Goal: Task Accomplishment & Management: Use online tool/utility

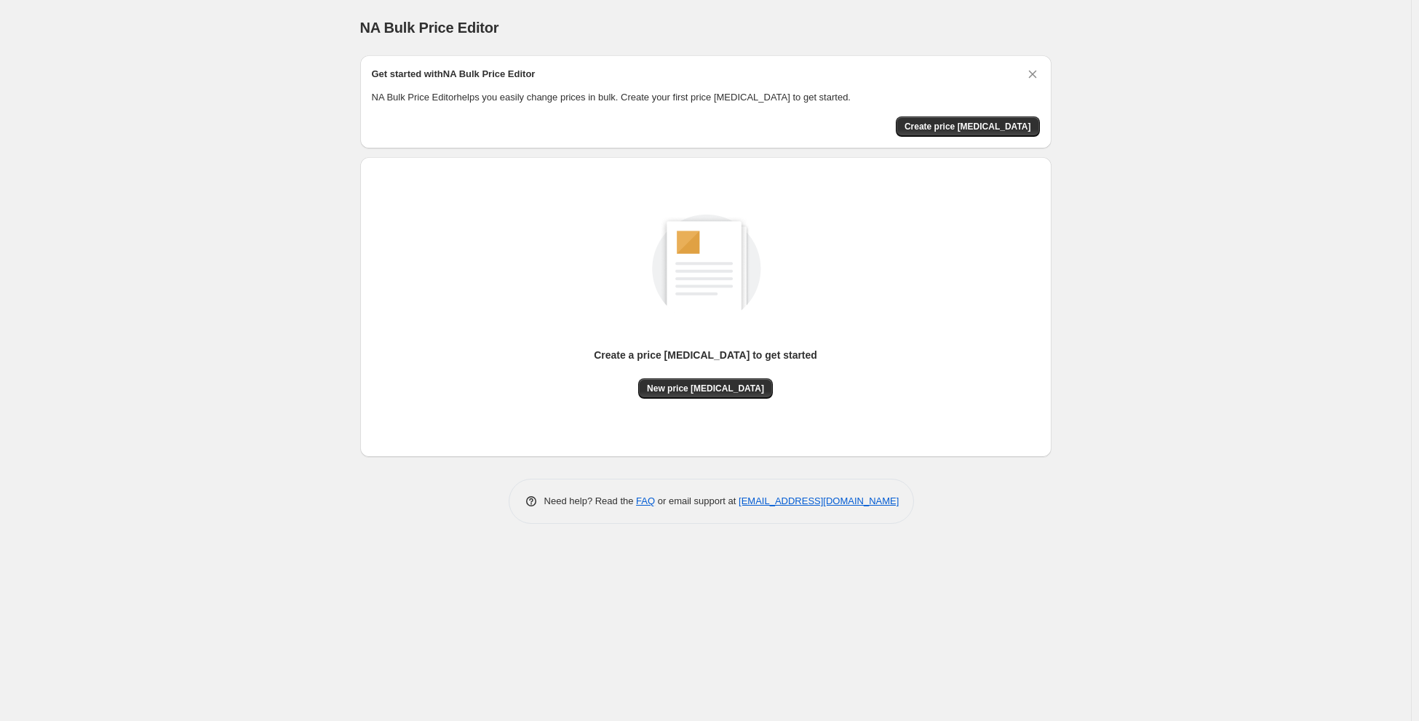
click at [738, 377] on div "Create a price [MEDICAL_DATA] to get started" at bounding box center [705, 363] width 223 height 31
click at [736, 388] on span "New price [MEDICAL_DATA]" at bounding box center [705, 389] width 117 height 12
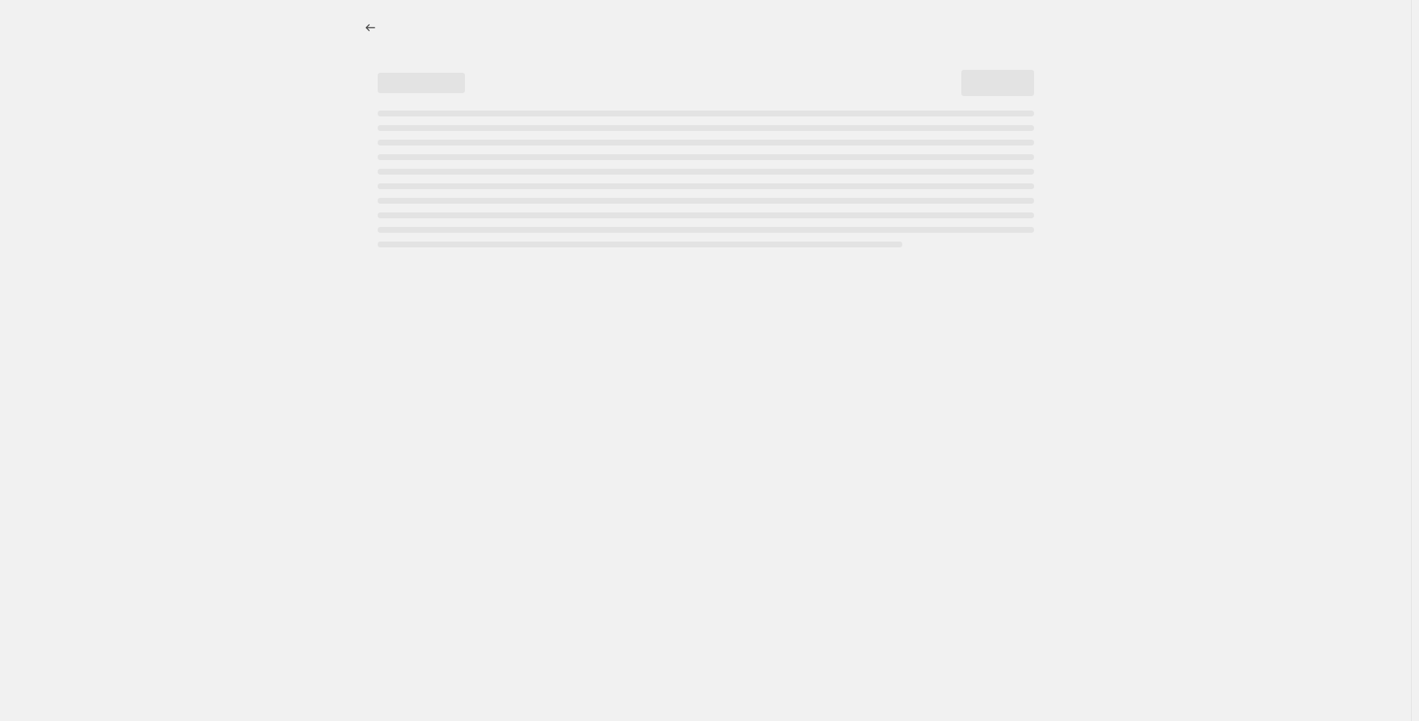
select select "percentage"
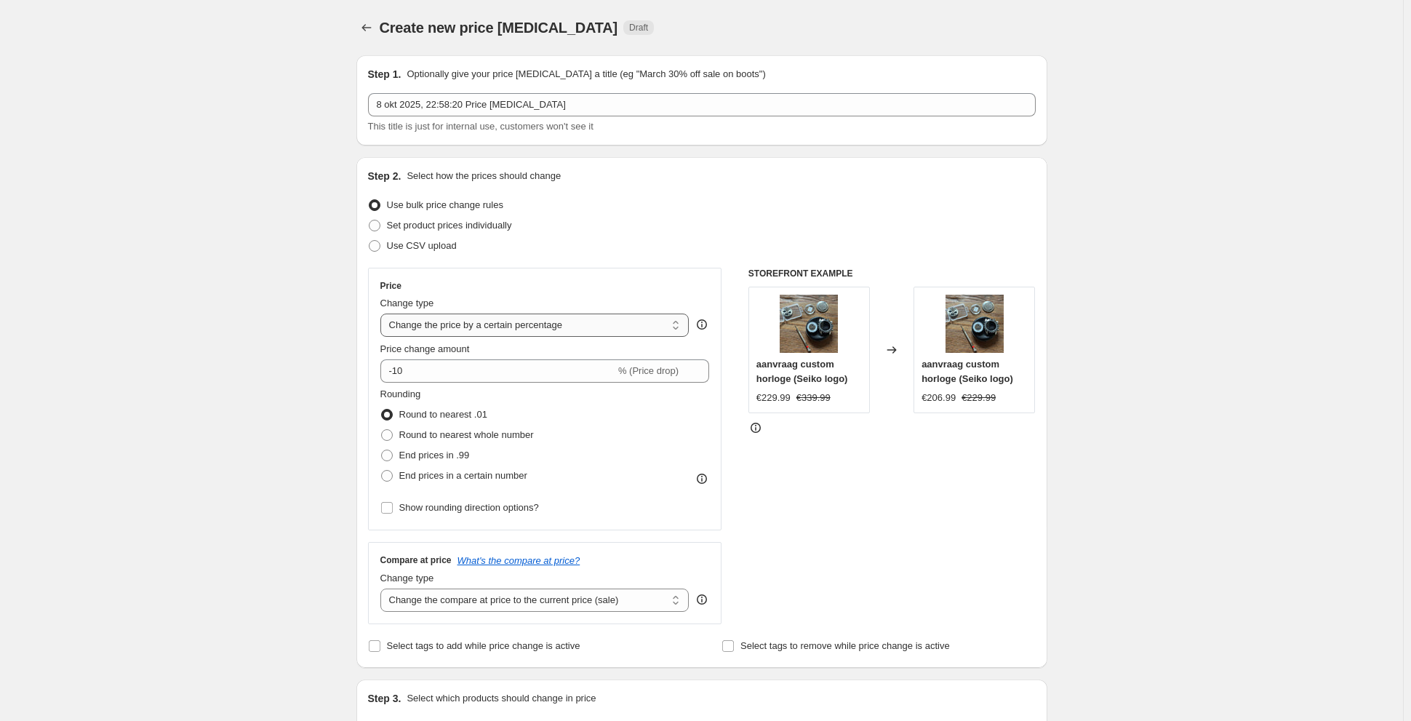
click at [626, 327] on select "Change the price to a certain amount Change the price by a certain amount Chang…" at bounding box center [534, 325] width 309 height 23
click at [626, 326] on select "Change the price to a certain amount Change the price by a certain amount Chang…" at bounding box center [534, 325] width 309 height 23
click at [663, 377] on div "% (Price drop)" at bounding box center [648, 371] width 60 height 15
click at [705, 366] on icon at bounding box center [698, 366] width 15 height 15
click at [704, 364] on icon at bounding box center [698, 366] width 15 height 15
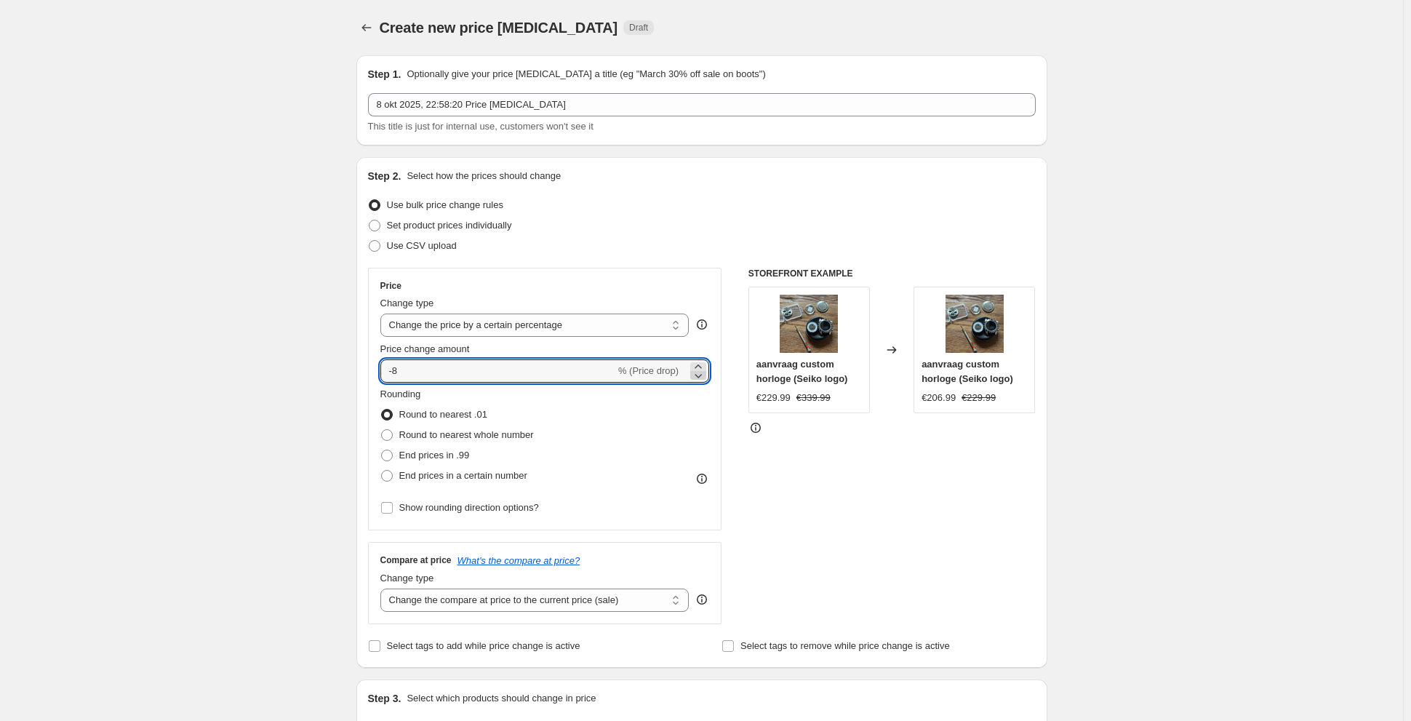
click at [703, 373] on icon at bounding box center [698, 375] width 15 height 15
type input "-10"
click at [592, 323] on select "Change the price to a certain amount Change the price by a certain amount Chang…" at bounding box center [534, 325] width 309 height 23
select select "by"
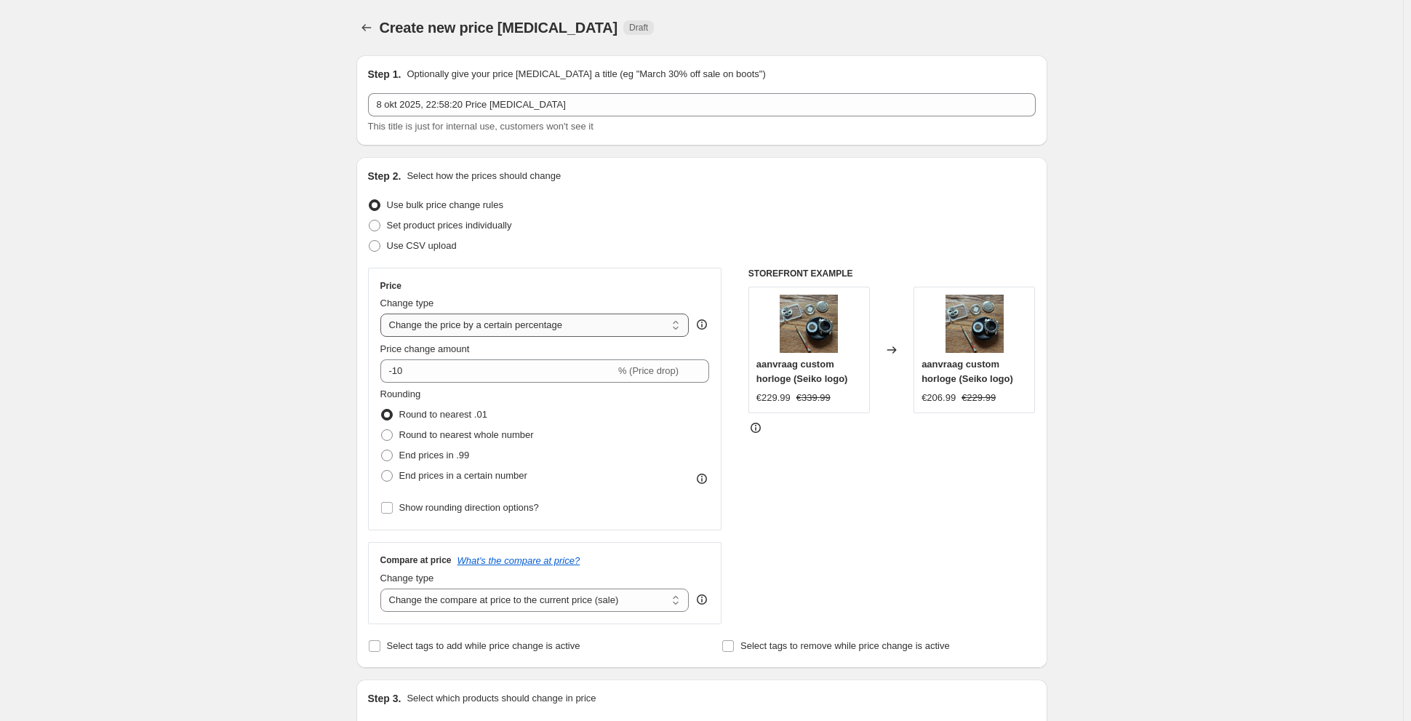
click at [383, 314] on select "Change the price to a certain amount Change the price by a certain amount Chang…" at bounding box center [534, 325] width 309 height 23
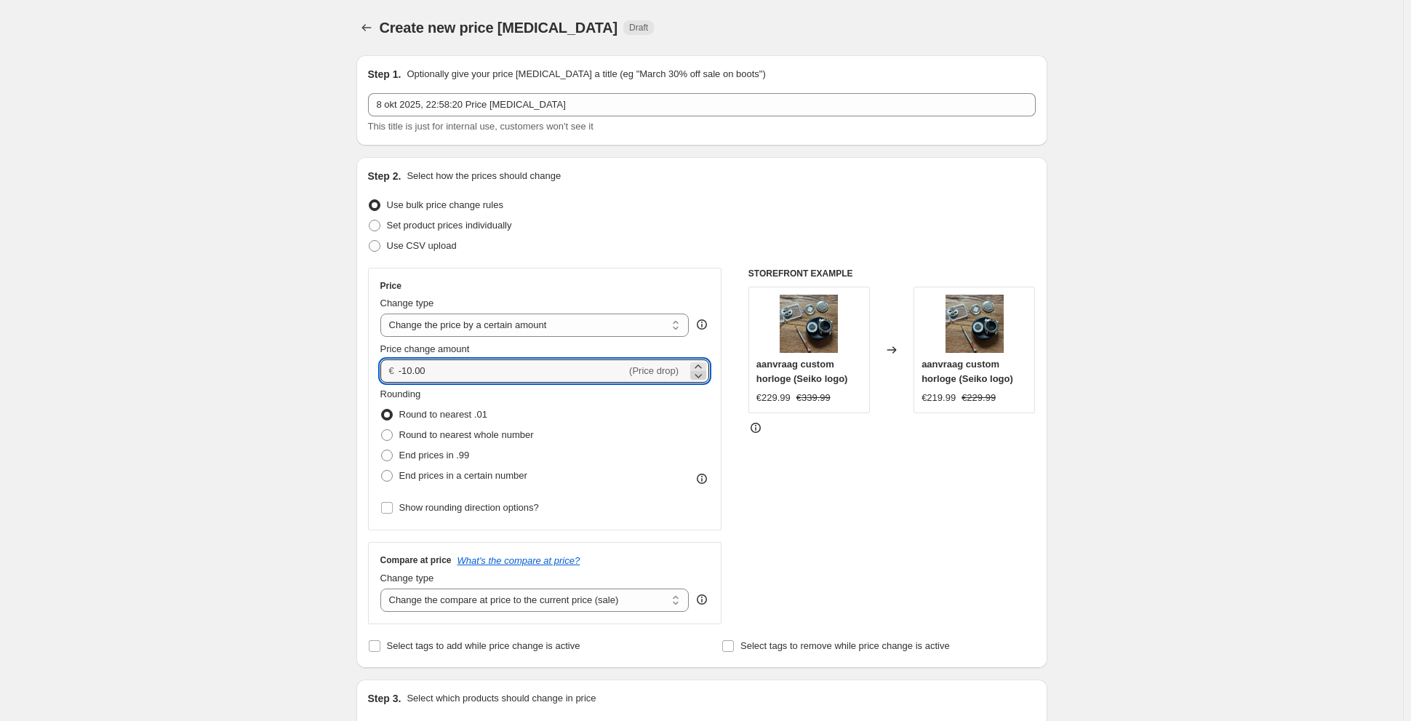
click at [697, 375] on icon at bounding box center [698, 375] width 15 height 15
click at [698, 376] on icon at bounding box center [698, 375] width 15 height 15
click at [704, 360] on icon at bounding box center [698, 366] width 15 height 15
type input "-10.00"
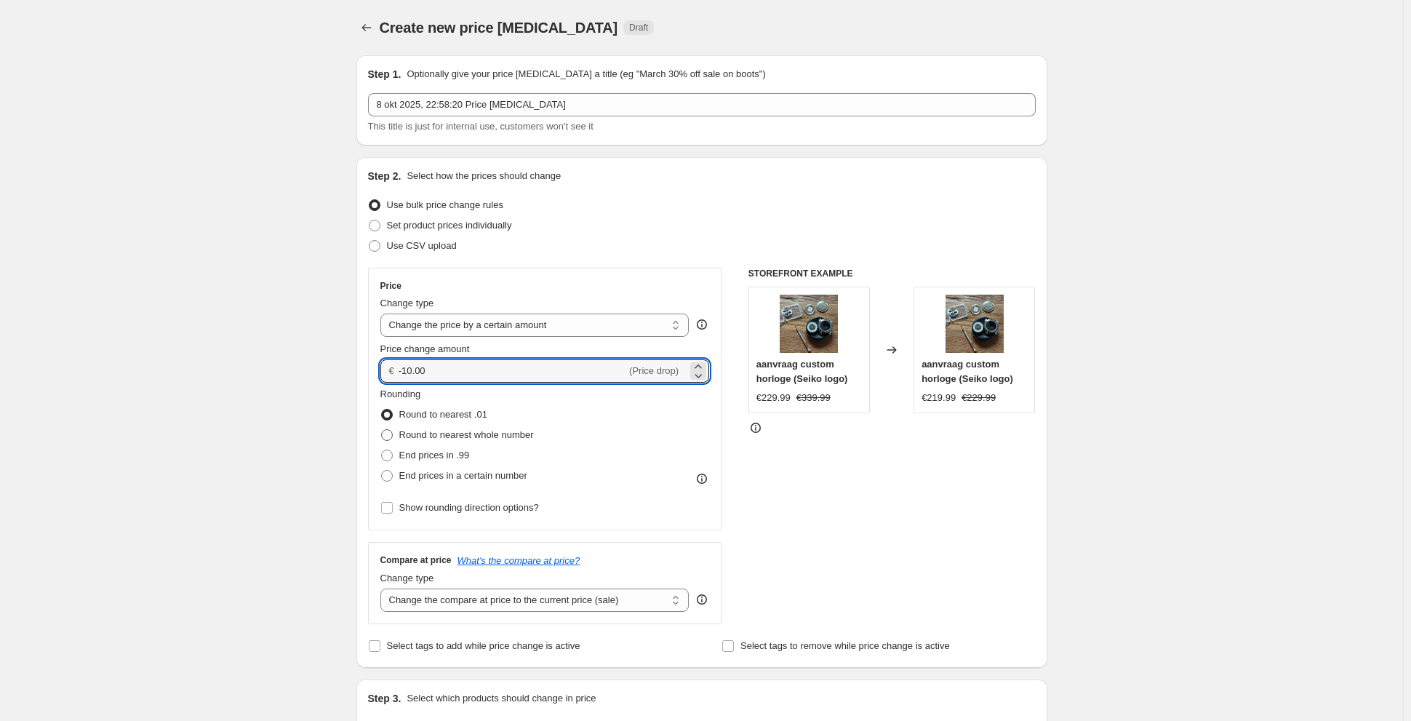
click at [471, 432] on span "Round to nearest whole number" at bounding box center [466, 434] width 135 height 11
click at [382, 430] on input "Round to nearest whole number" at bounding box center [381, 429] width 1 height 1
radio input "true"
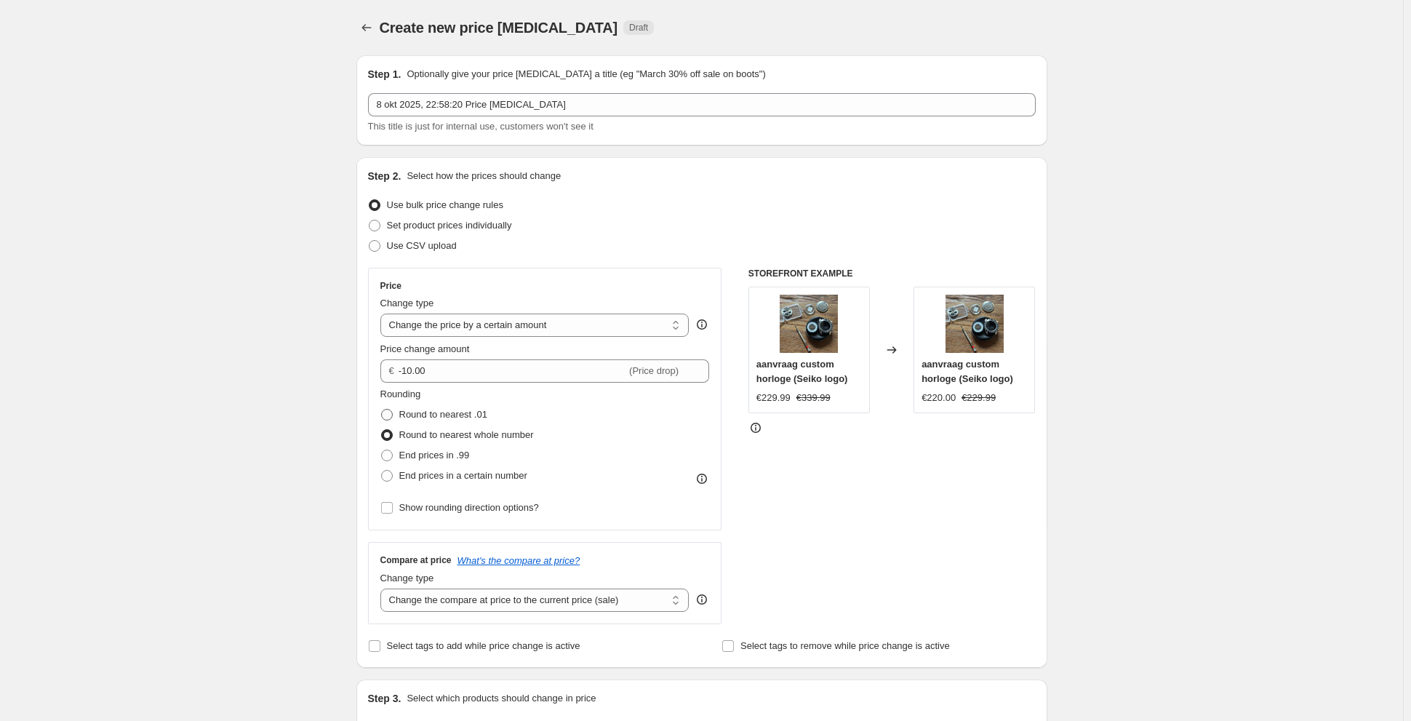
click at [466, 414] on span "Round to nearest .01" at bounding box center [443, 414] width 88 height 11
click at [382, 410] on input "Round to nearest .01" at bounding box center [381, 409] width 1 height 1
radio input "true"
click at [493, 334] on select "Change the price to a certain amount Change the price by a certain amount Chang…" at bounding box center [534, 325] width 309 height 23
select select "to"
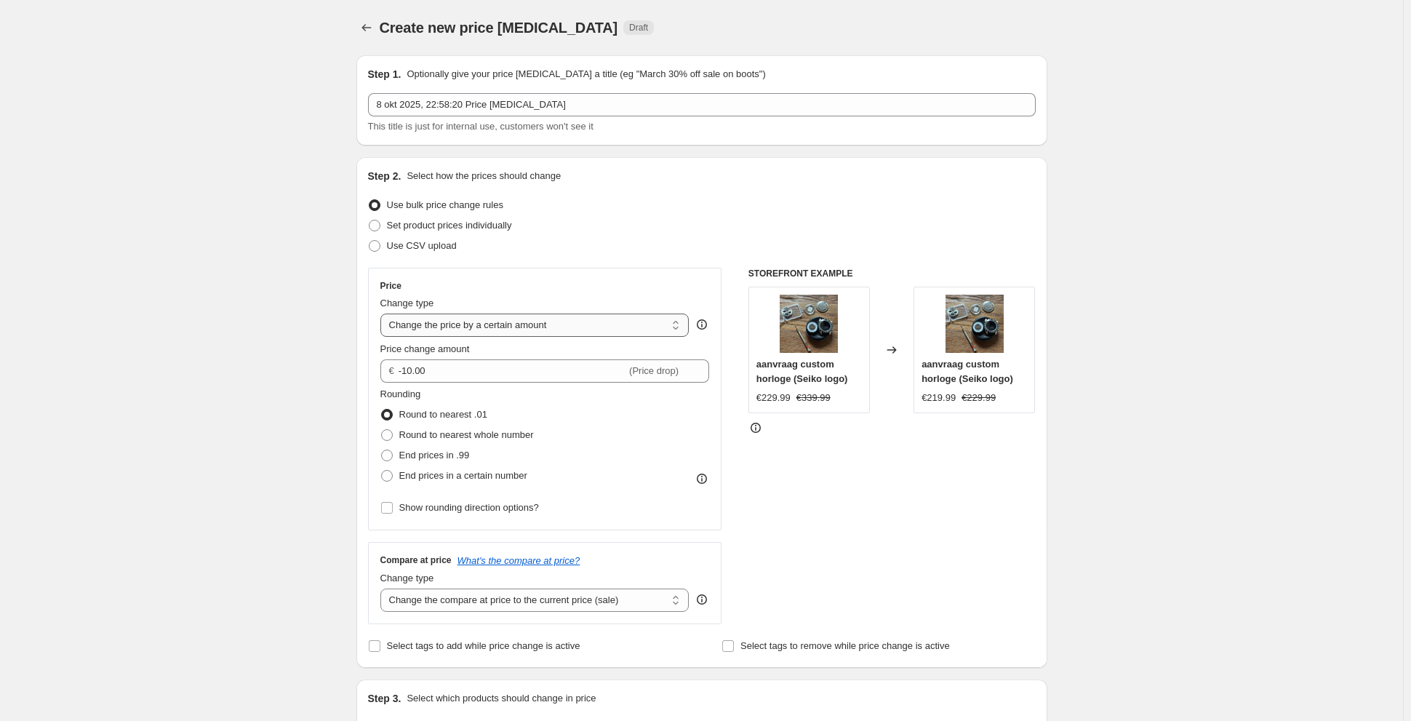
click at [383, 314] on select "Change the price to a certain amount Change the price by a certain amount Chang…" at bounding box center [534, 325] width 309 height 23
type input "80.00"
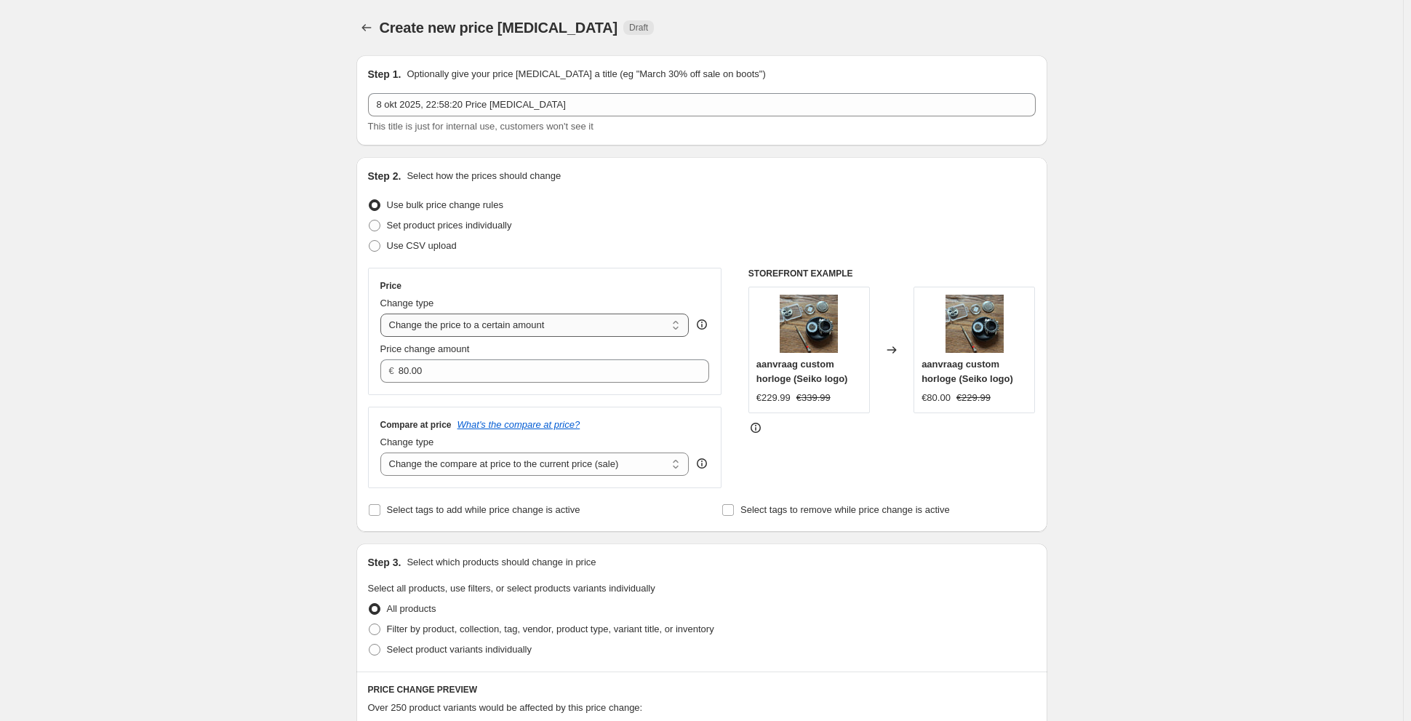
click at [585, 335] on select "Change the price to a certain amount Change the price by a certain amount Chang…" at bounding box center [534, 325] width 309 height 23
select select "by"
click at [383, 314] on select "Change the price to a certain amount Change the price by a certain amount Chang…" at bounding box center [534, 325] width 309 height 23
type input "-10.00"
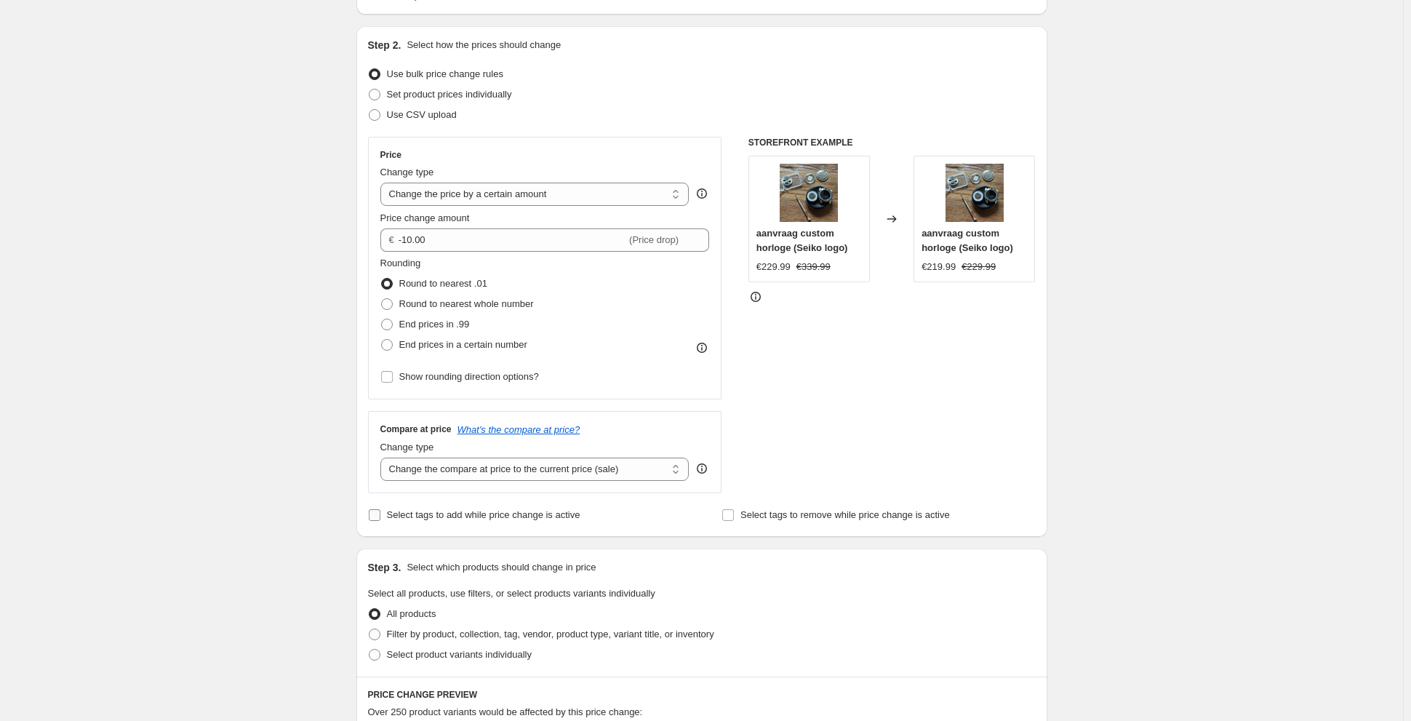
scroll to position [146, 0]
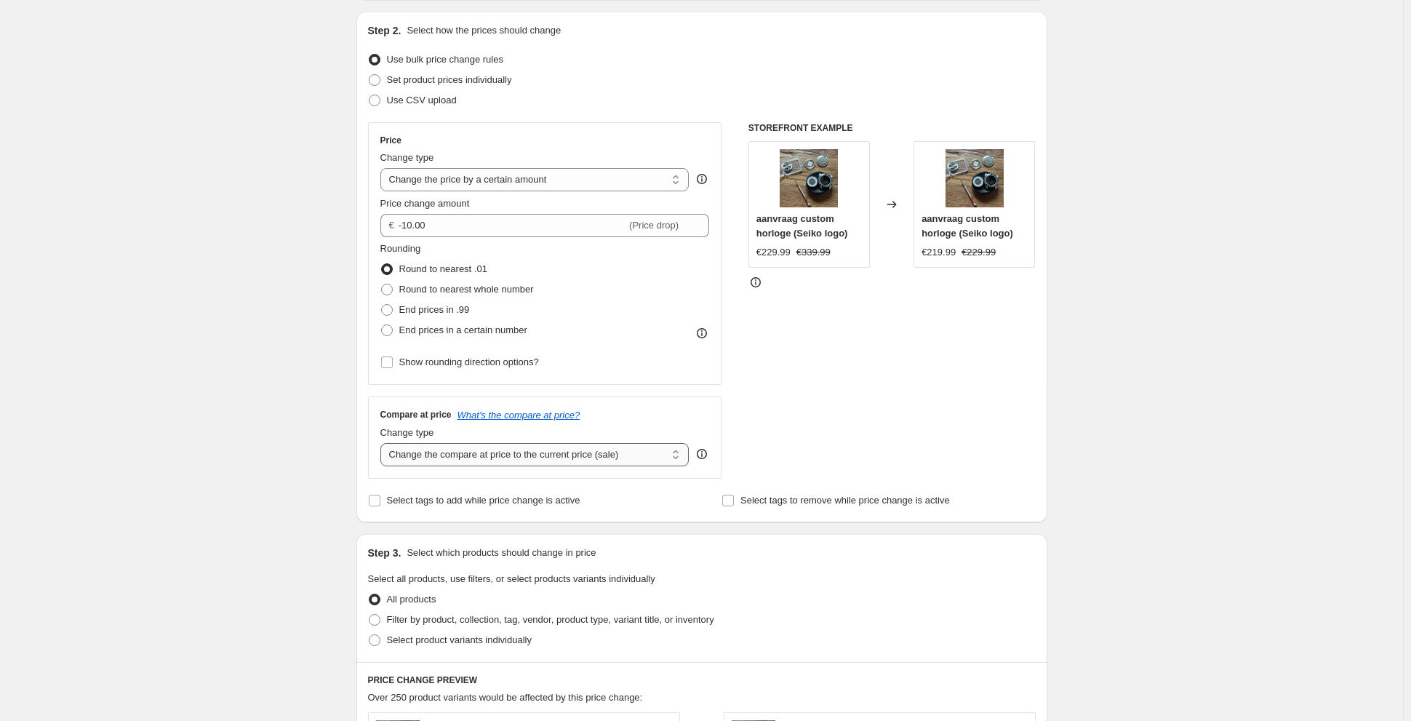
click at [464, 453] on select "Change the compare at price to the current price (sale) Change the compare at p…" at bounding box center [534, 454] width 309 height 23
select select "no_change"
click at [383, 443] on select "Change the compare at price to the current price (sale) Change the compare at p…" at bounding box center [534, 454] width 309 height 23
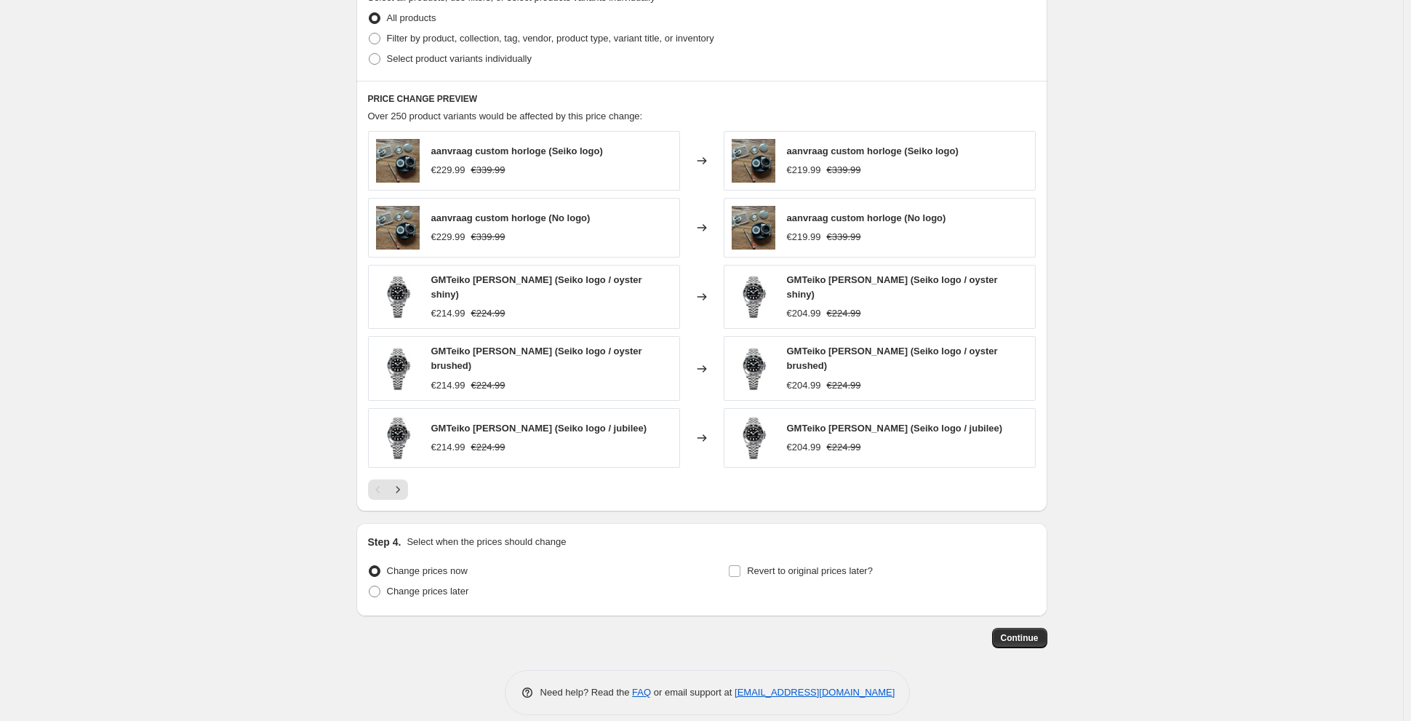
scroll to position [655, 0]
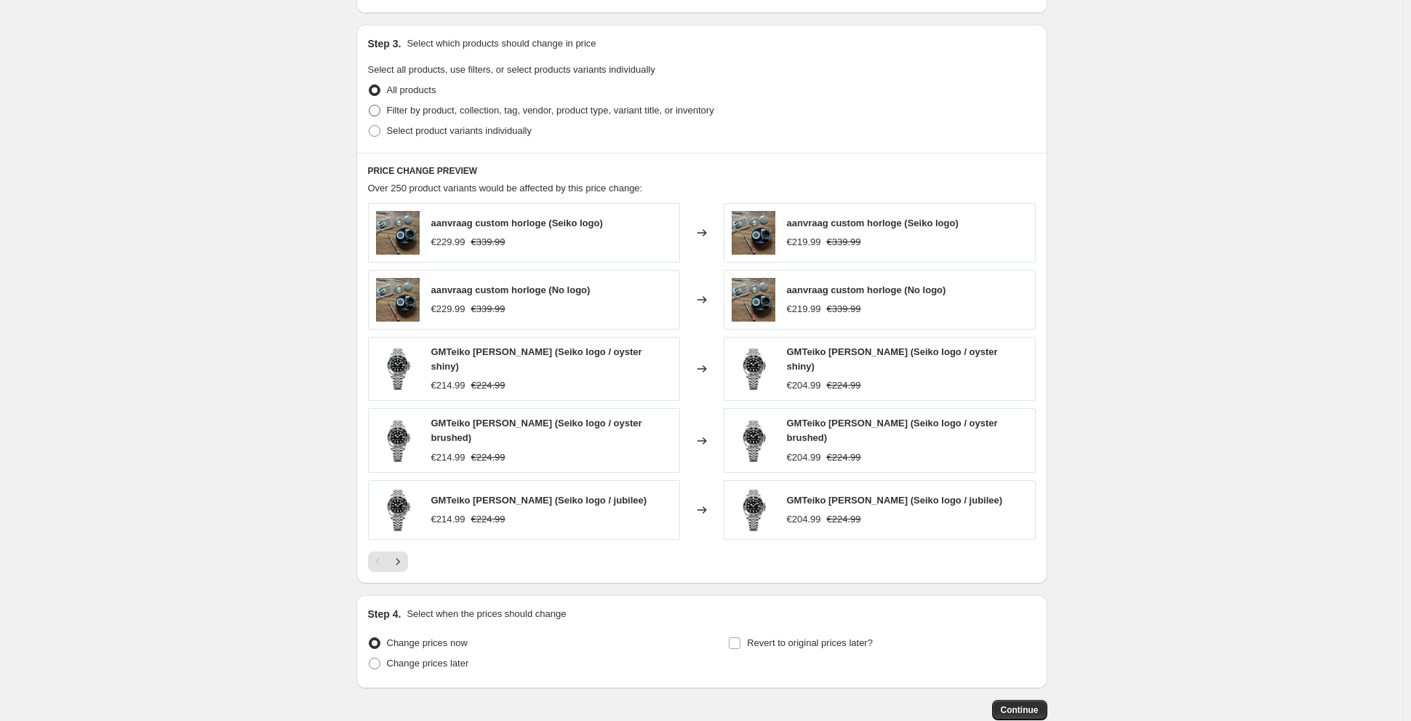
click at [469, 107] on span "Filter by product, collection, tag, vendor, product type, variant title, or inv…" at bounding box center [550, 110] width 327 height 11
click at [370, 105] on input "Filter by product, collection, tag, vendor, product type, variant title, or inv…" at bounding box center [369, 105] width 1 height 1
radio input "true"
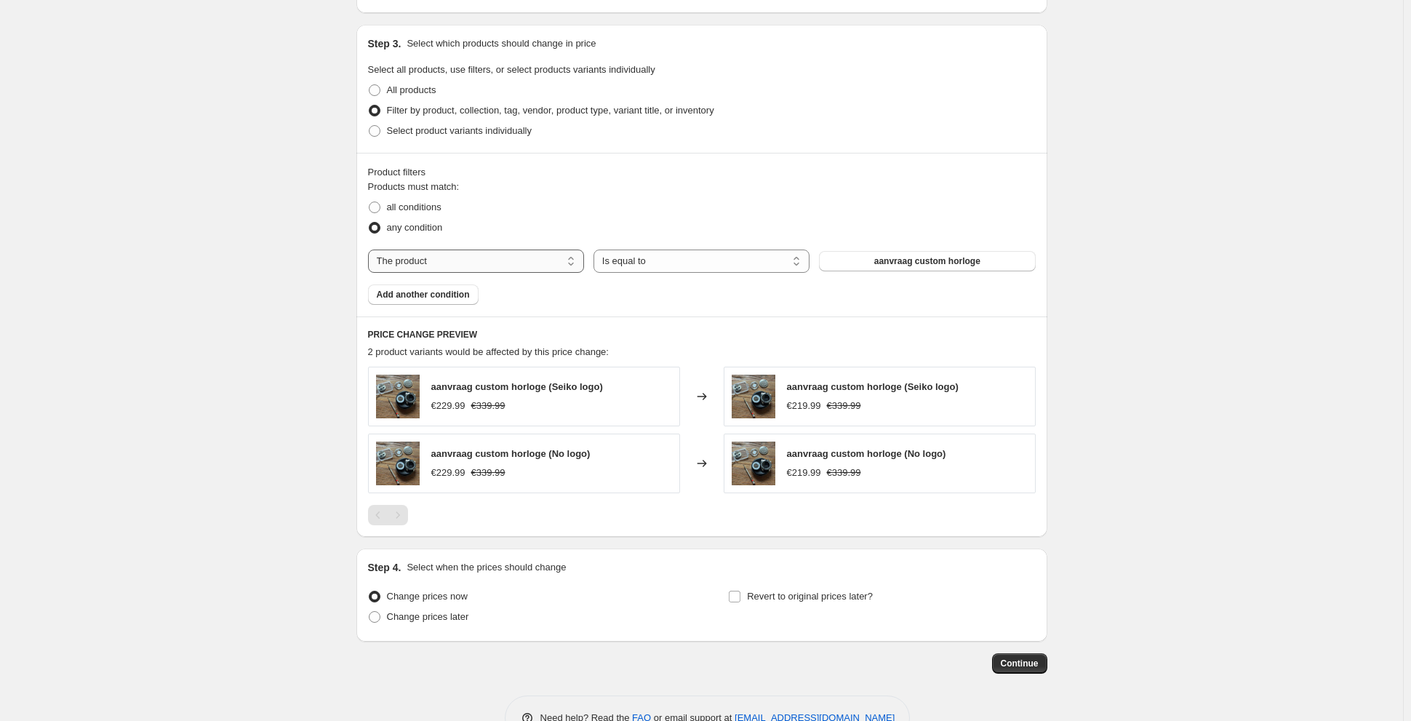
click at [495, 267] on select "The product The product's collection The product's vendor The product's status …" at bounding box center [476, 261] width 216 height 23
click at [452, 261] on select "The product The product's collection The product's vendor The product's status …" at bounding box center [476, 261] width 216 height 23
click at [765, 266] on select "Is equal to Is not equal to" at bounding box center [702, 261] width 216 height 23
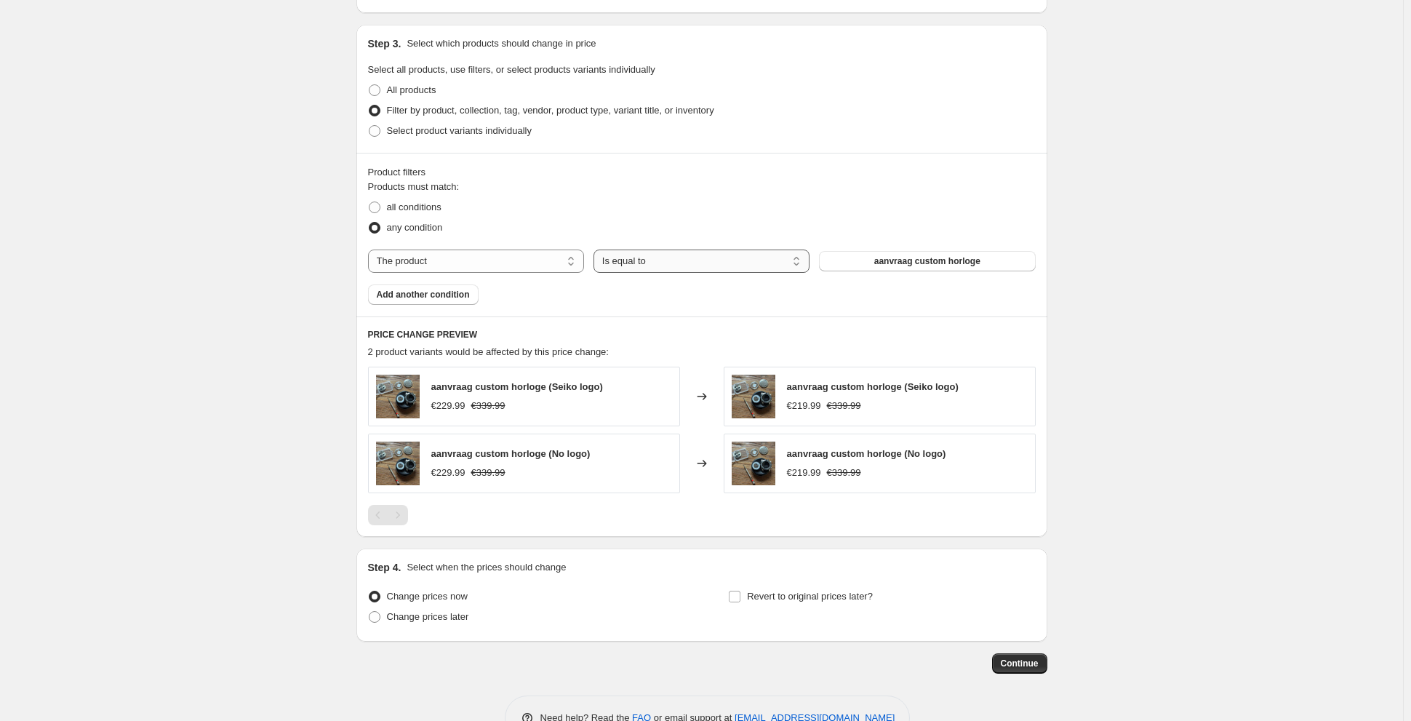
drag, startPoint x: 637, startPoint y: 261, endPoint x: 608, endPoint y: 256, distance: 29.5
click at [637, 260] on select "Is equal to Is not equal to" at bounding box center [702, 261] width 216 height 23
click at [524, 250] on select "The product The product's collection The product's vendor The product's status …" at bounding box center [476, 261] width 216 height 23
select select "collection"
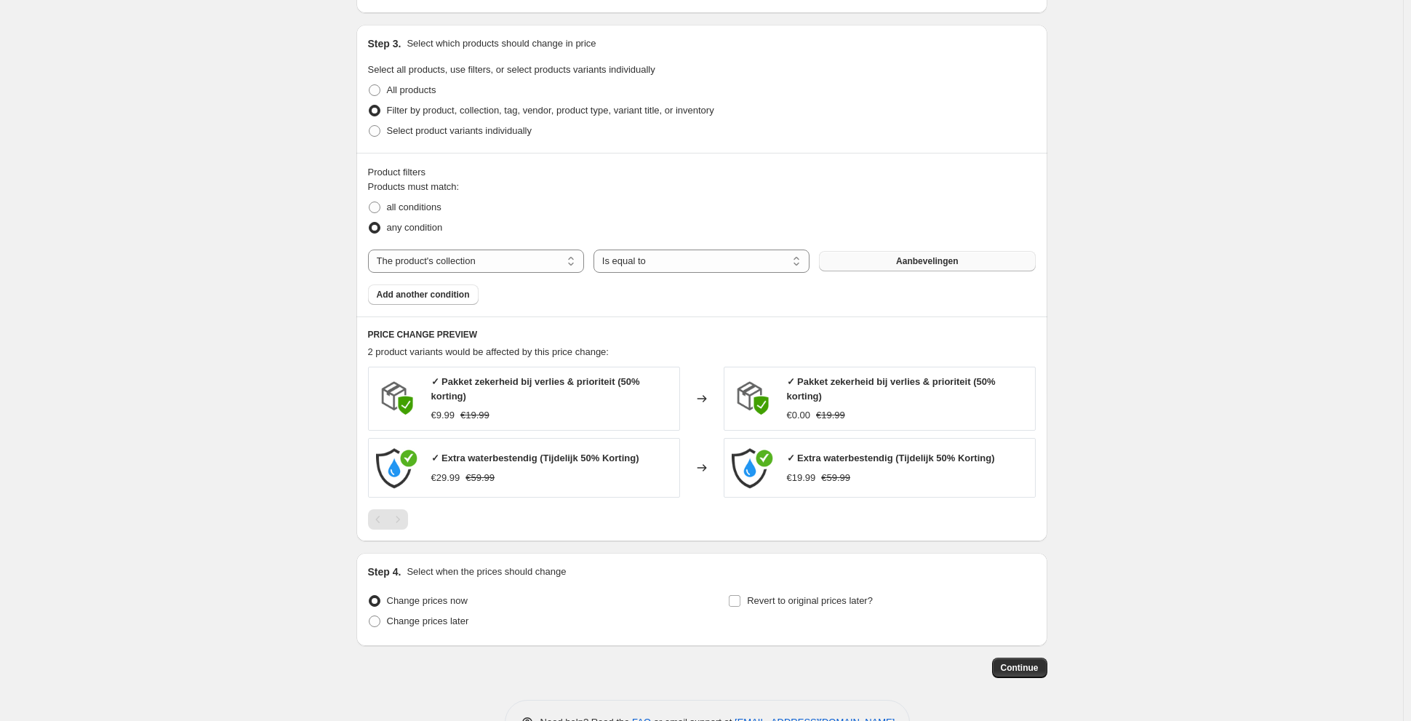
click at [922, 252] on button "Aanbevelingen" at bounding box center [927, 261] width 216 height 20
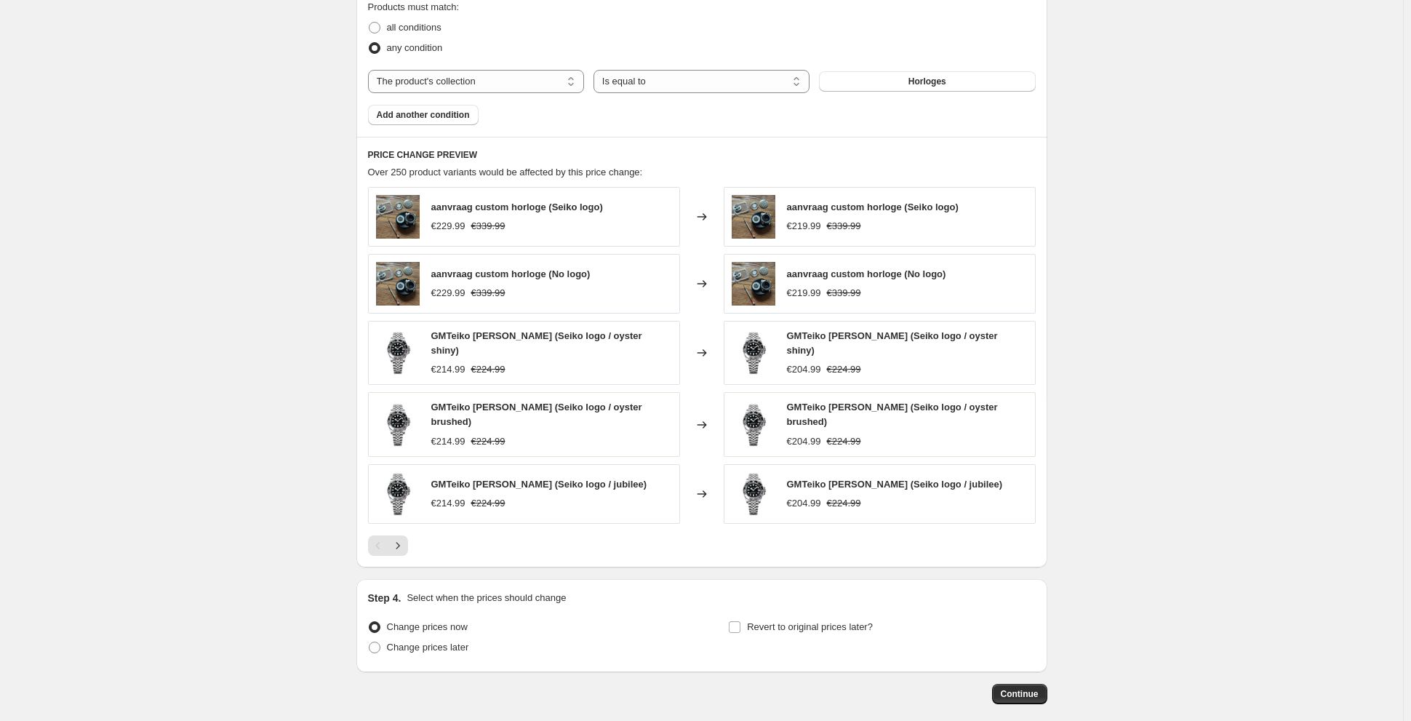
scroll to position [873, 0]
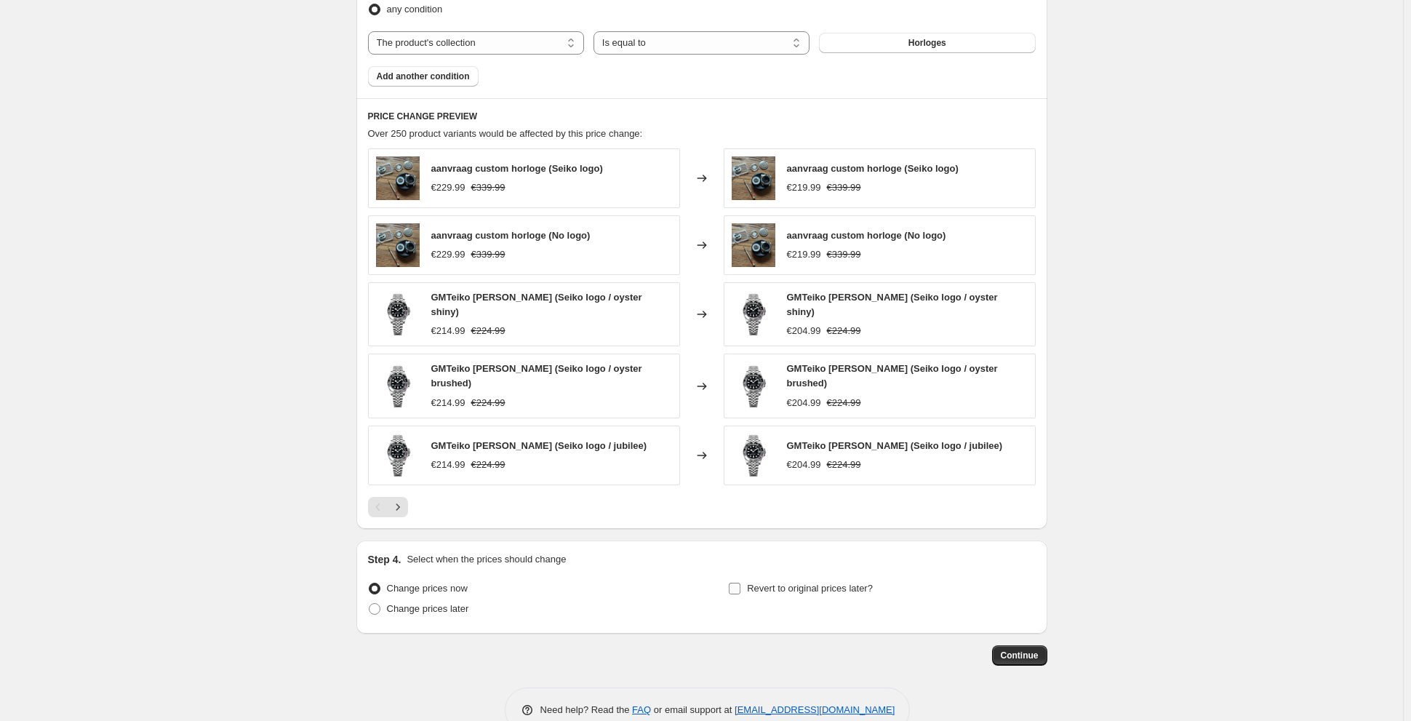
click at [762, 583] on span "Revert to original prices later?" at bounding box center [810, 588] width 126 height 11
click at [741, 583] on input "Revert to original prices later?" at bounding box center [735, 589] width 12 height 12
checkbox input "true"
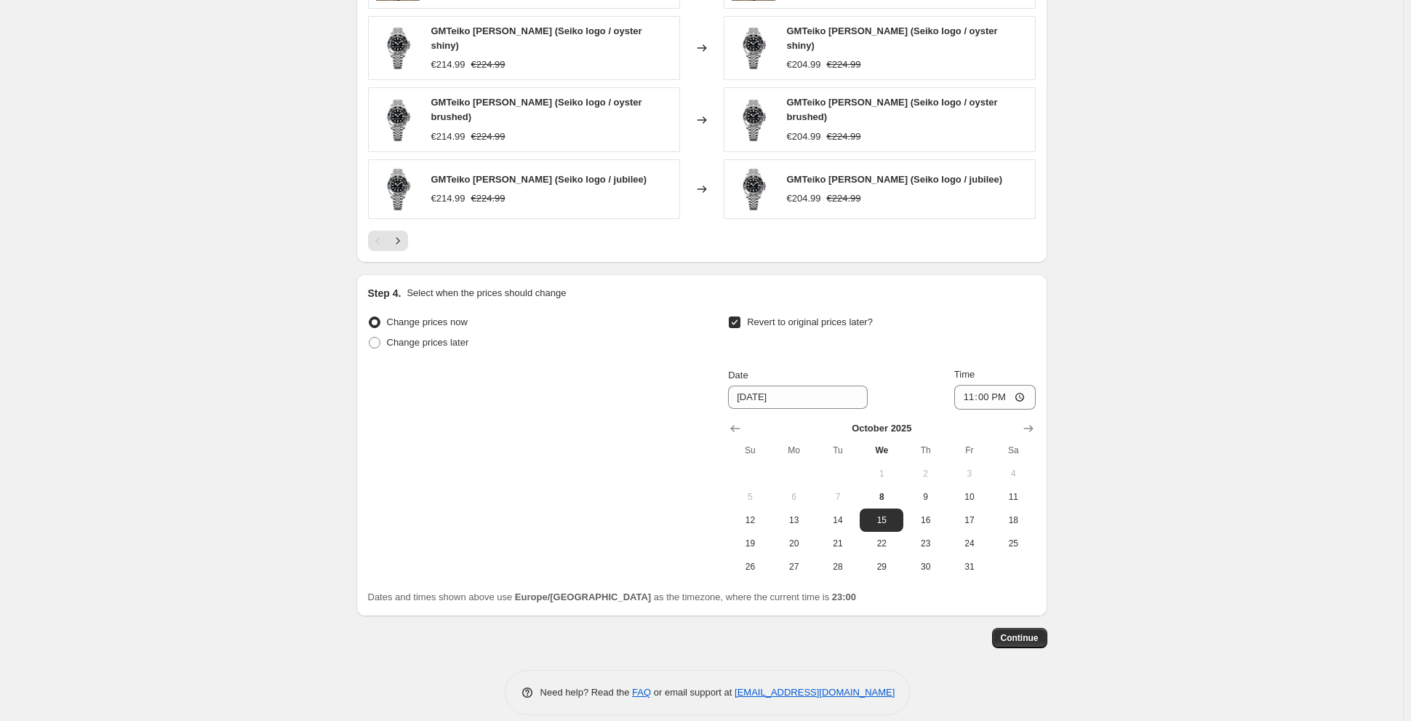
scroll to position [1144, 0]
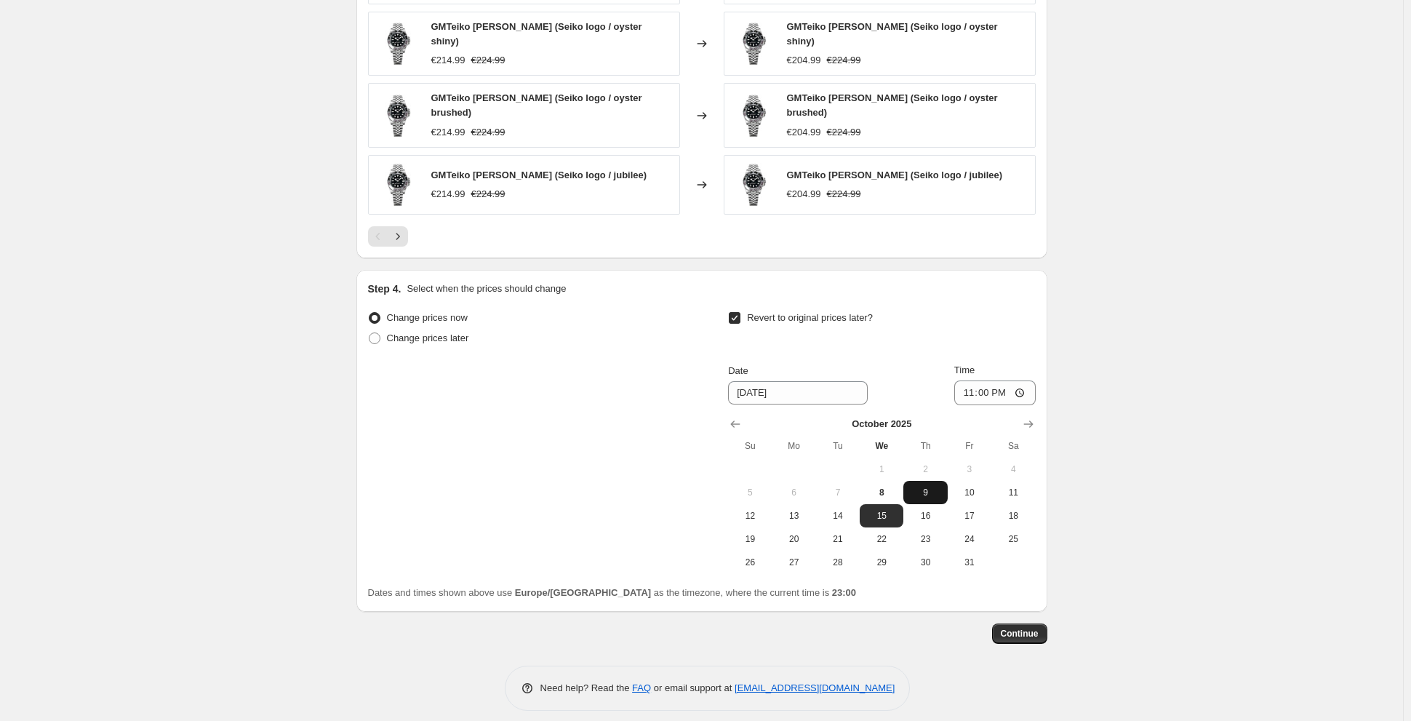
click at [907, 481] on button "9" at bounding box center [926, 492] width 44 height 23
type input "[DATE]"
click at [1003, 380] on input "23:00" at bounding box center [995, 392] width 81 height 25
click at [1008, 380] on input "23:00" at bounding box center [995, 392] width 81 height 25
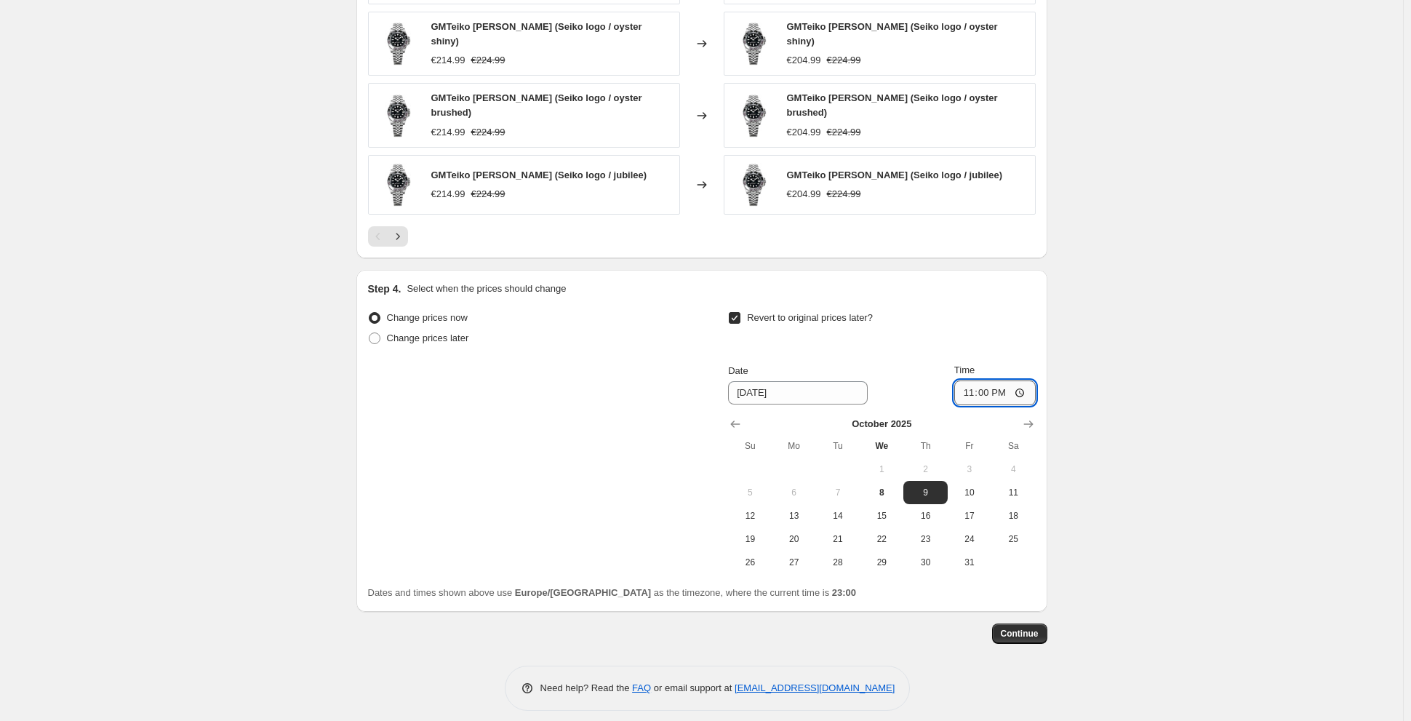
click at [1009, 383] on input "23:00" at bounding box center [995, 392] width 81 height 25
click at [1005, 385] on input "23:00" at bounding box center [995, 392] width 81 height 25
type input "00:00"
click at [933, 363] on div "Date [DATE] Time 00:00" at bounding box center [881, 384] width 307 height 42
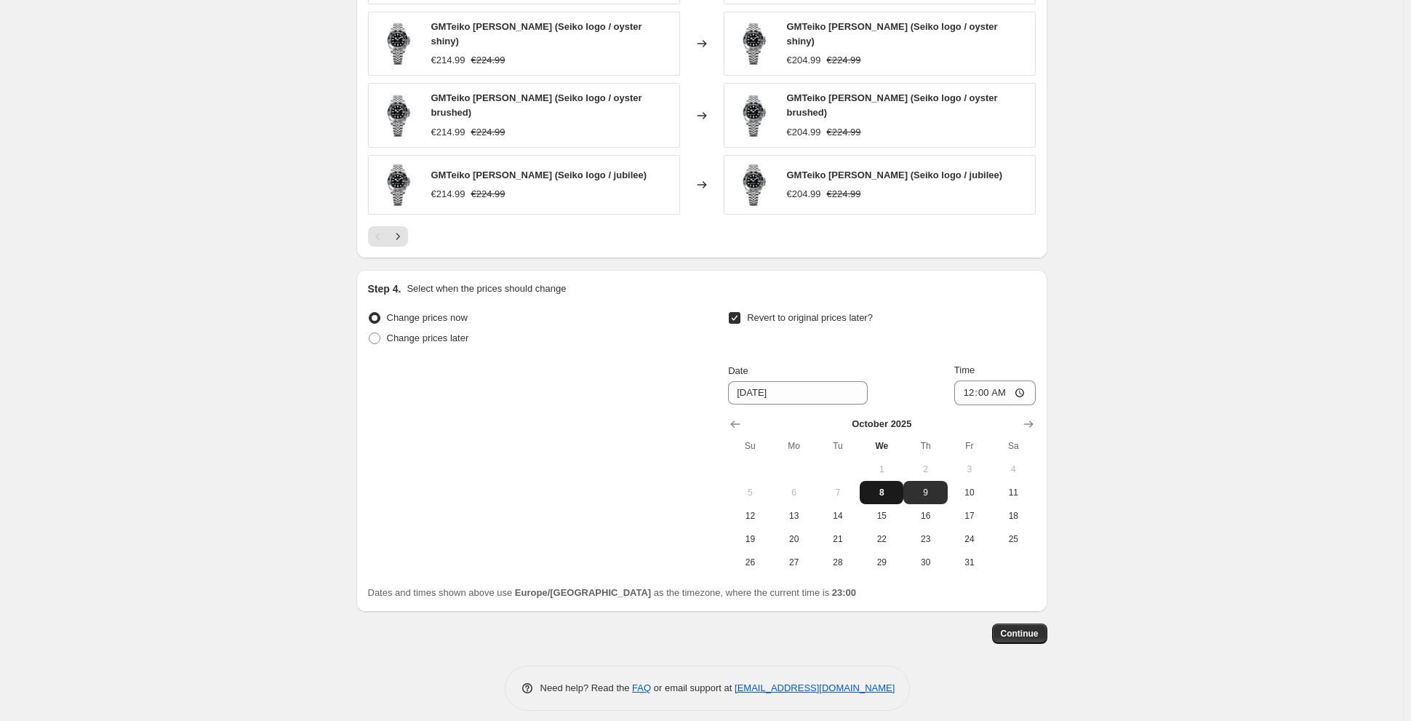
click at [882, 487] on span "8" at bounding box center [882, 493] width 32 height 12
type input "[DATE]"
click at [892, 487] on span "8" at bounding box center [882, 493] width 32 height 12
click at [1003, 380] on input "00:00" at bounding box center [995, 392] width 81 height 25
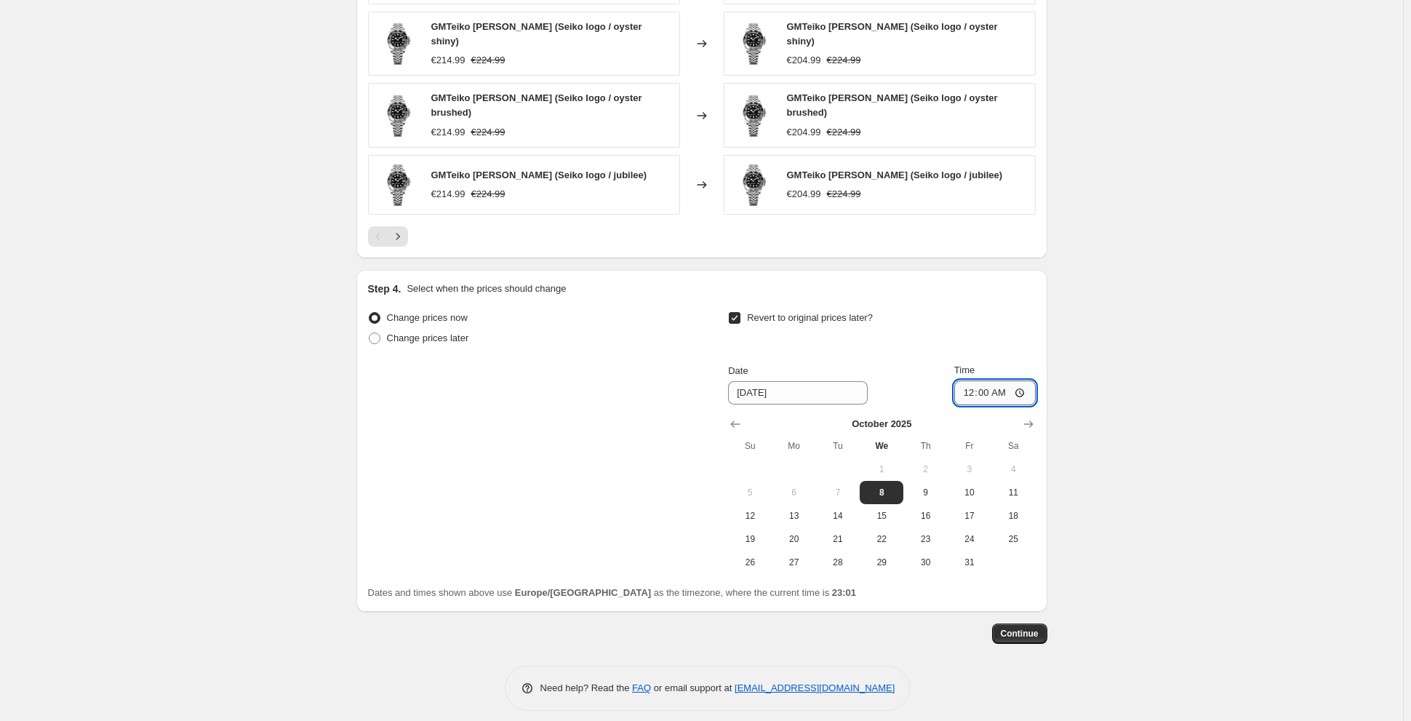
click at [1008, 391] on input "00:00" at bounding box center [995, 392] width 81 height 25
click at [1008, 385] on input "00:00" at bounding box center [995, 392] width 81 height 25
click at [1012, 382] on input "00:00" at bounding box center [995, 392] width 81 height 25
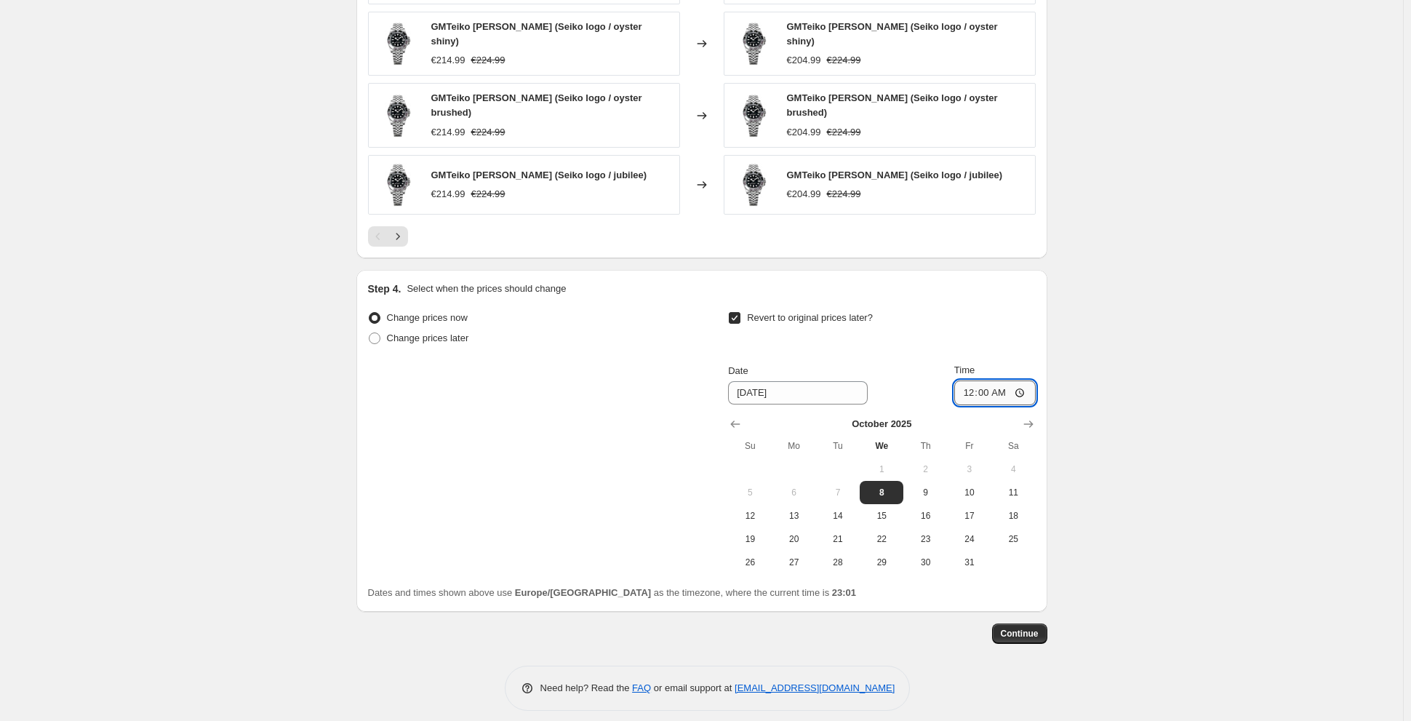
click at [1015, 382] on input "00:00" at bounding box center [995, 392] width 81 height 25
click at [1008, 381] on input "00:00" at bounding box center [995, 392] width 81 height 25
type input "23:03"
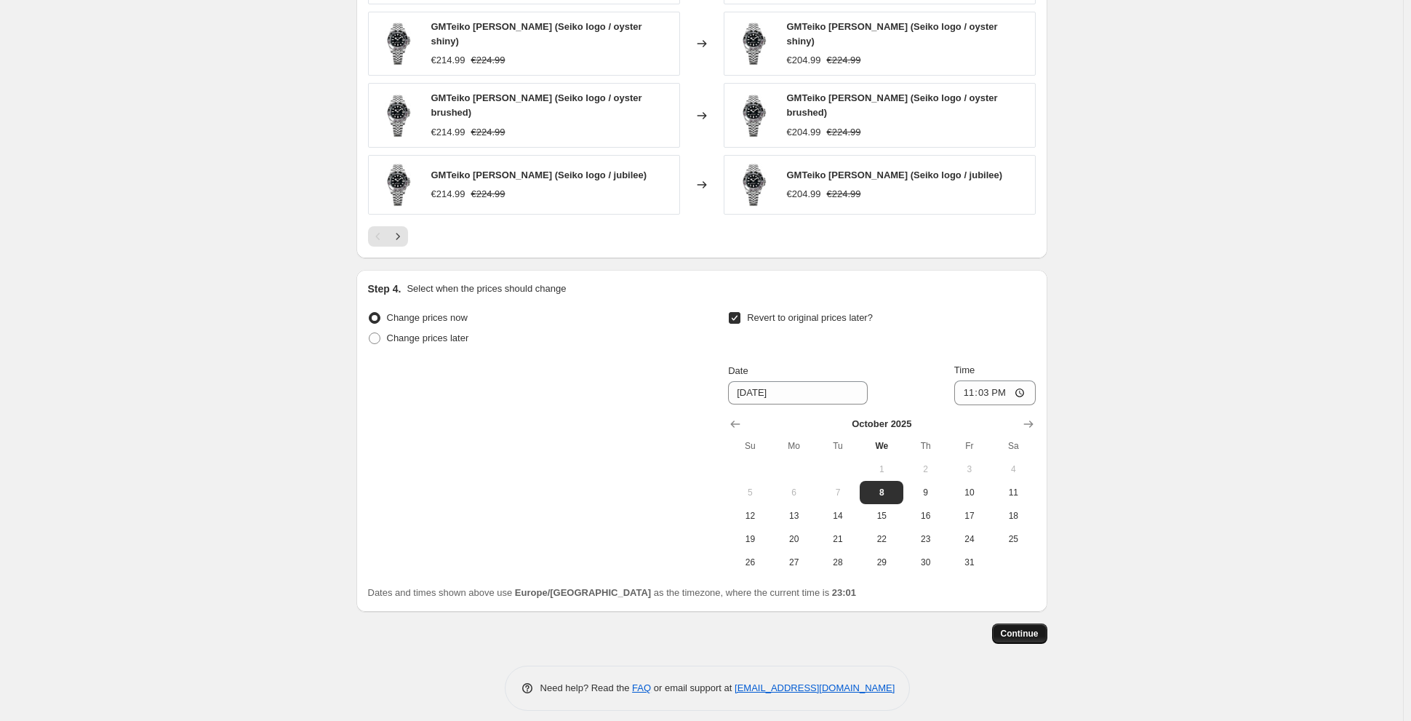
click at [1023, 628] on span "Continue" at bounding box center [1020, 634] width 38 height 12
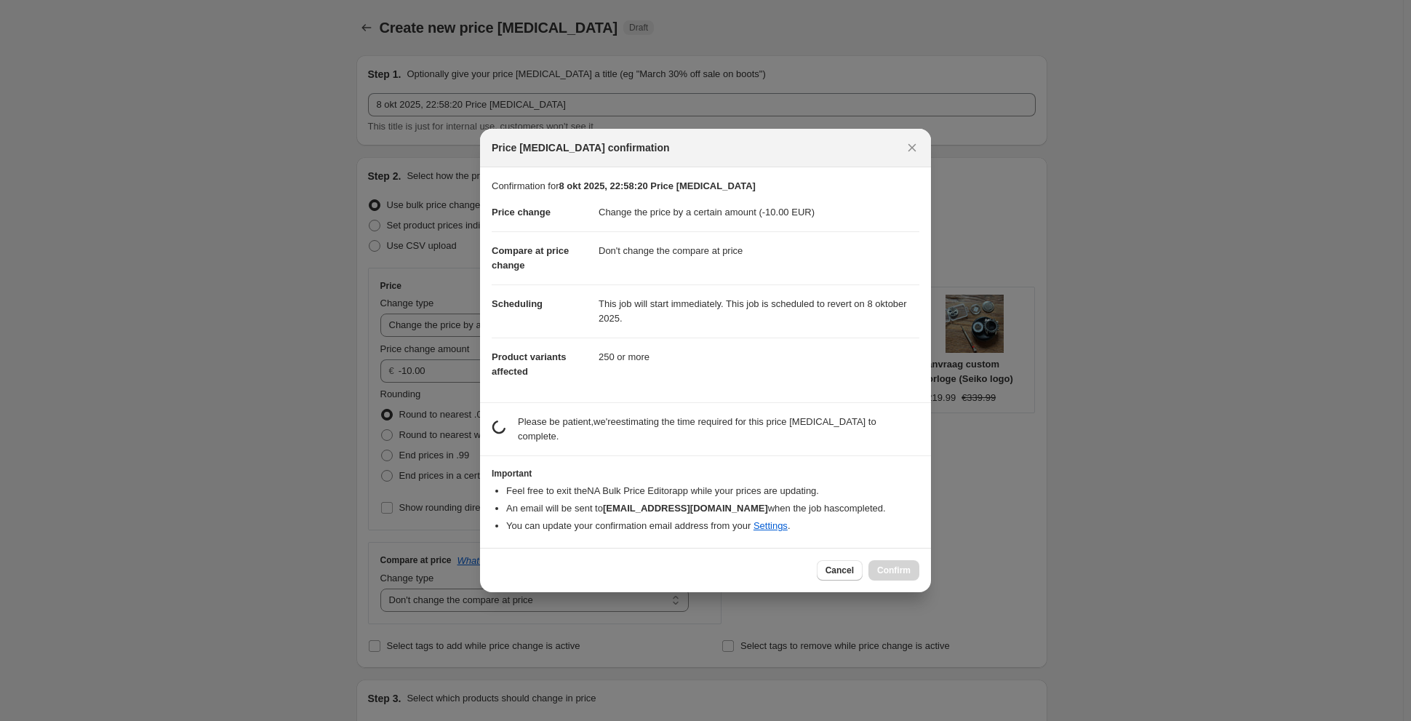
scroll to position [0, 0]
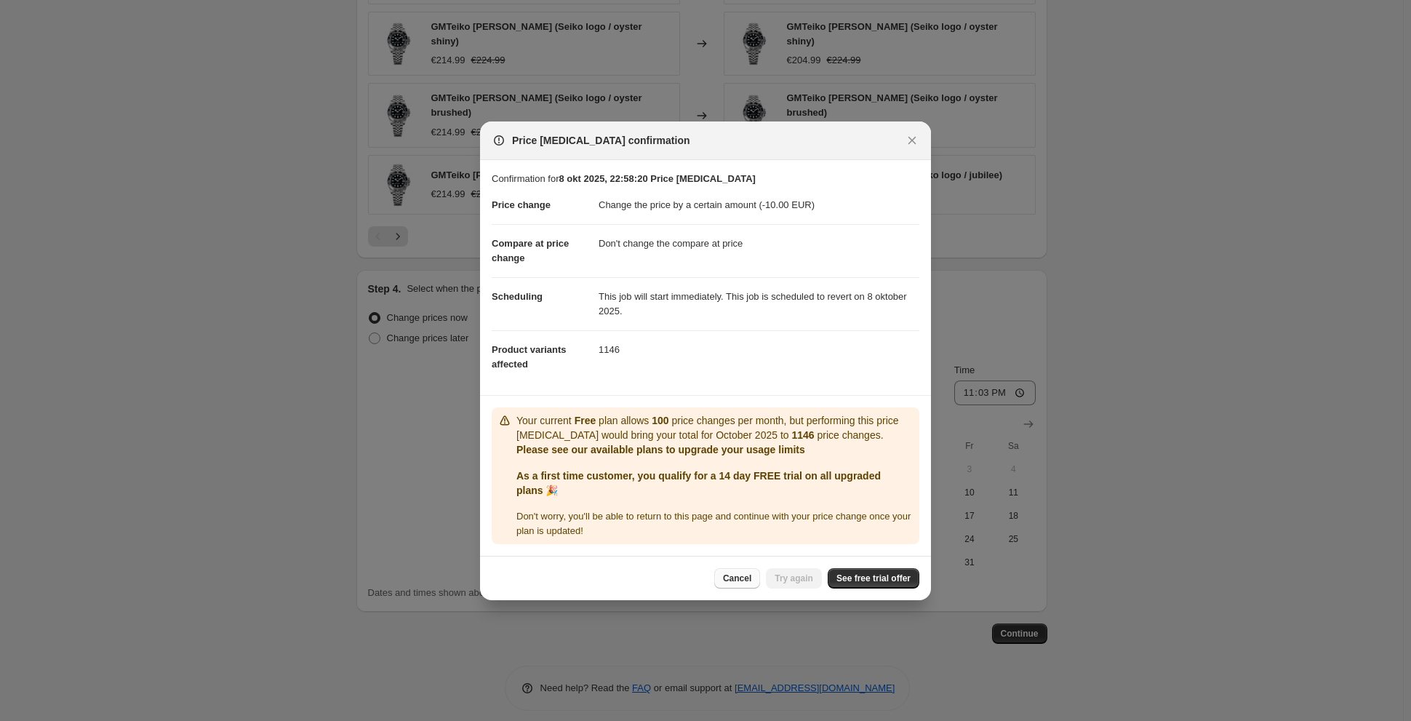
click at [732, 573] on span "Cancel" at bounding box center [737, 579] width 28 height 12
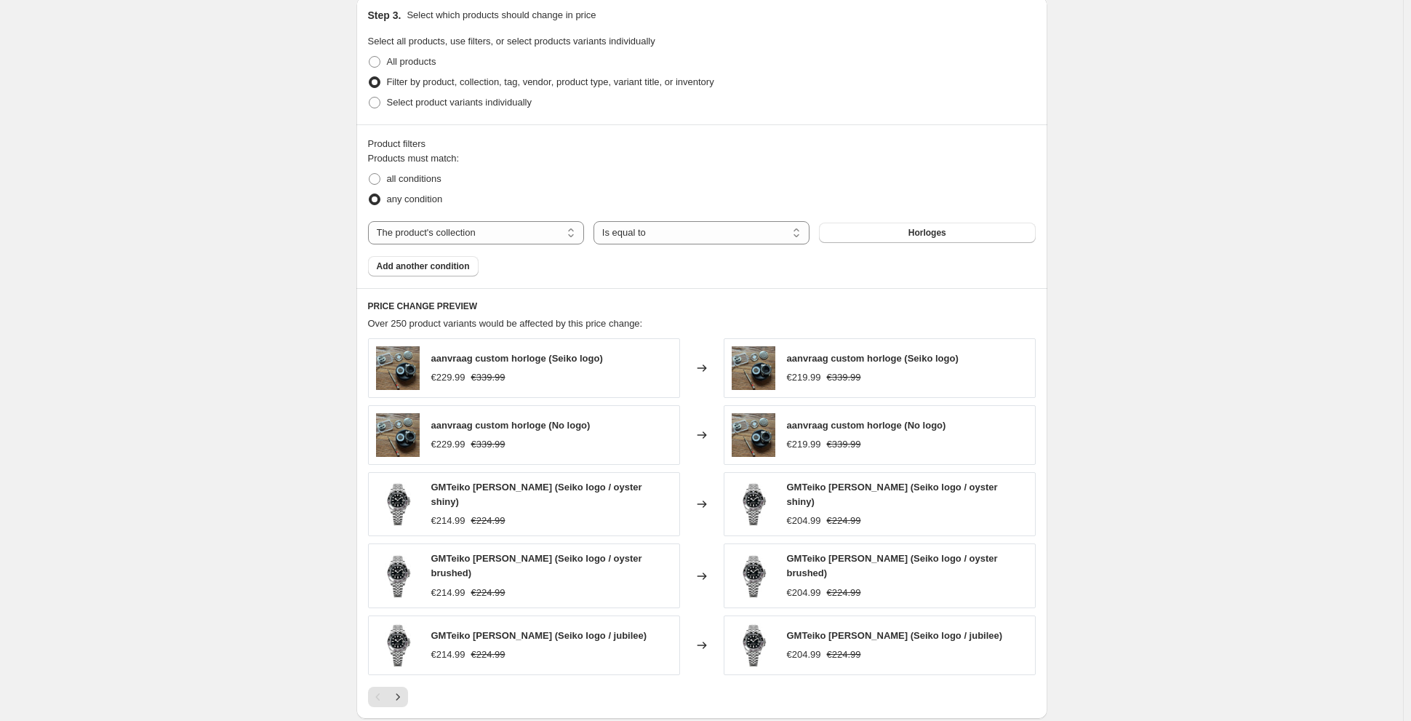
scroll to position [416, 0]
